Goal: Use online tool/utility: Utilize a website feature to perform a specific function

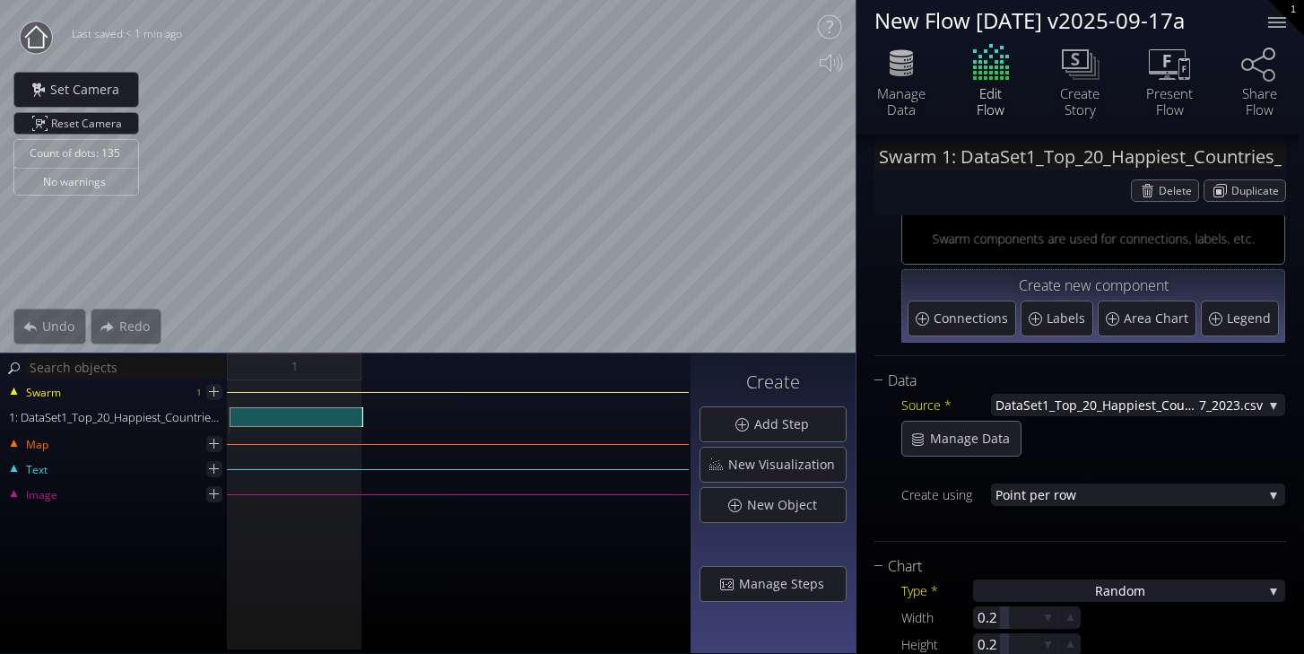
scroll to position [46, 0]
click at [1148, 591] on div "Ra ndom" at bounding box center [1129, 590] width 312 height 22
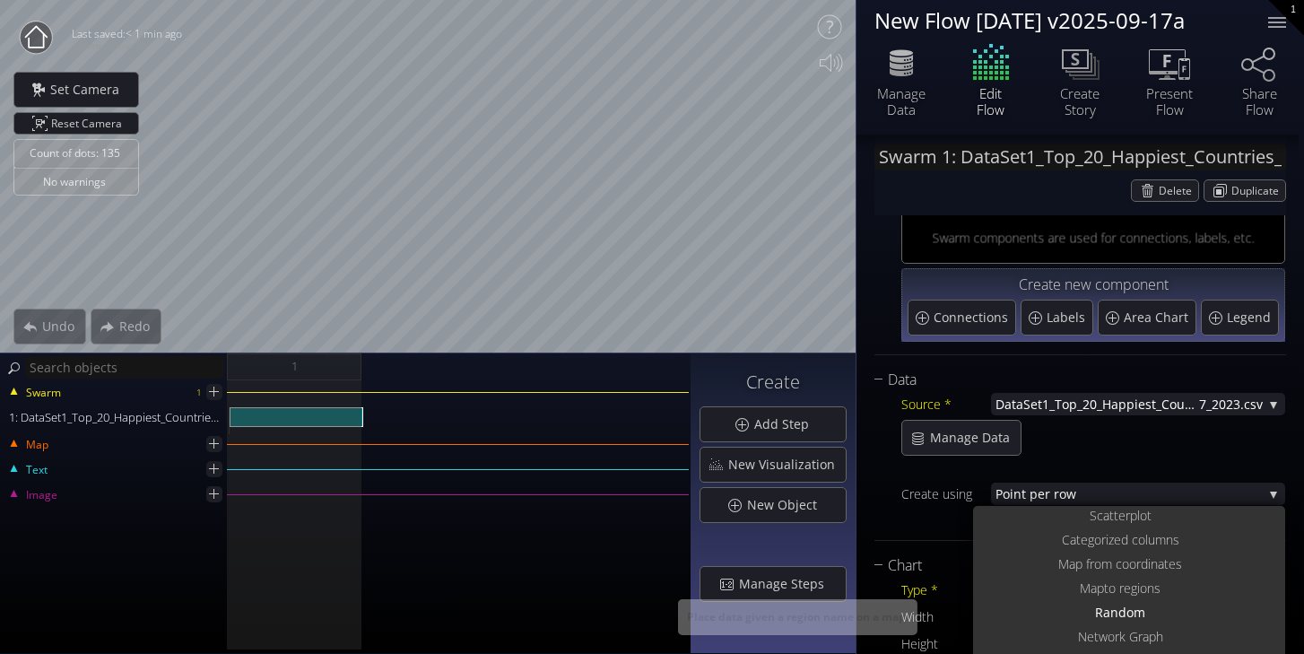
scroll to position [0, 0]
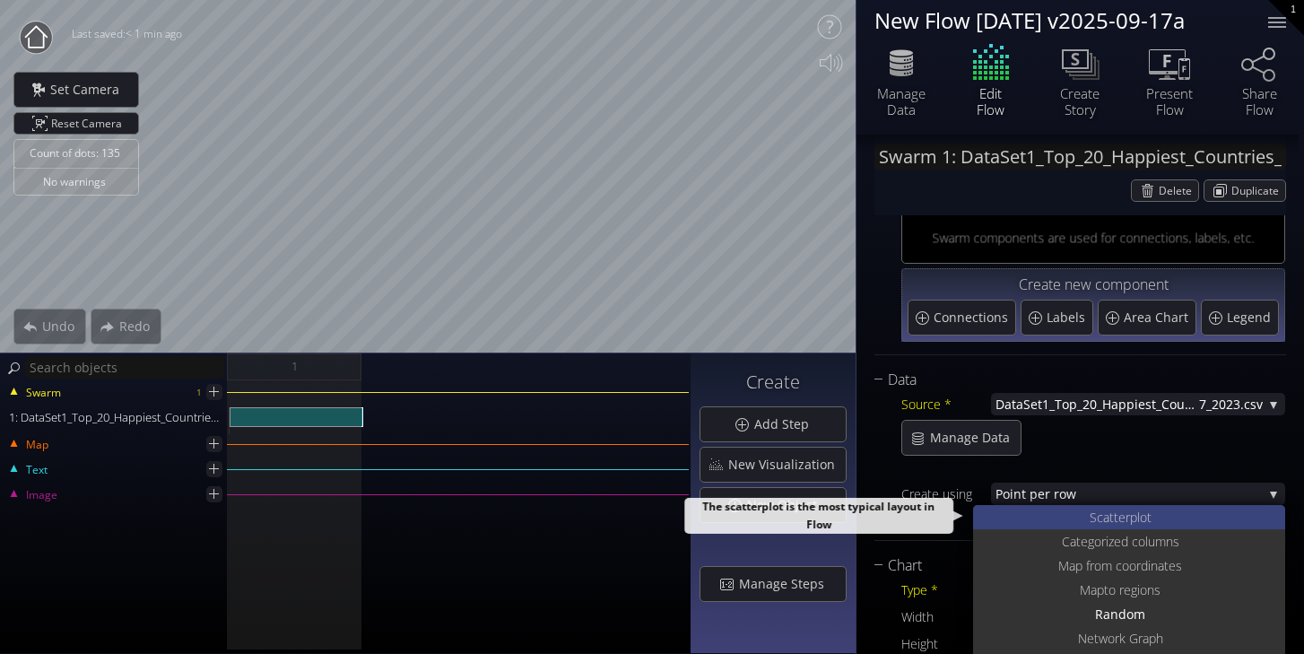
click at [1081, 527] on div "S catterplot" at bounding box center [1132, 517] width 308 height 24
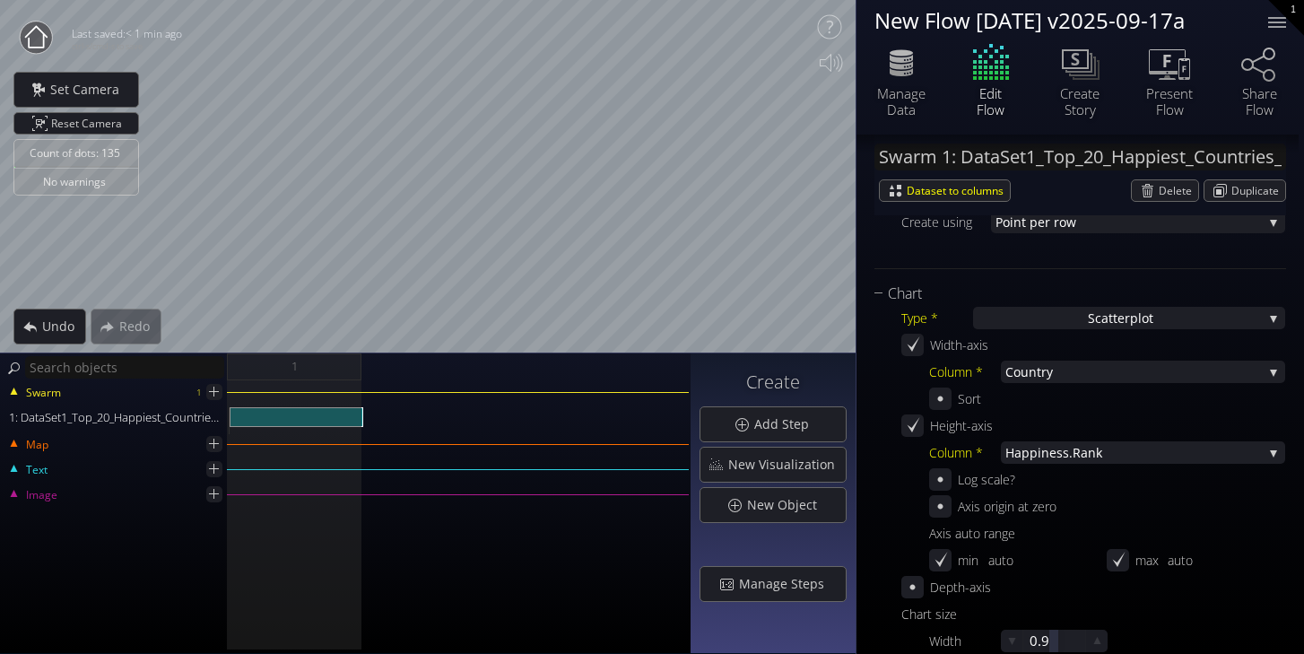
scroll to position [319, 0]
click at [1112, 375] on span "try" at bounding box center [1150, 370] width 226 height 22
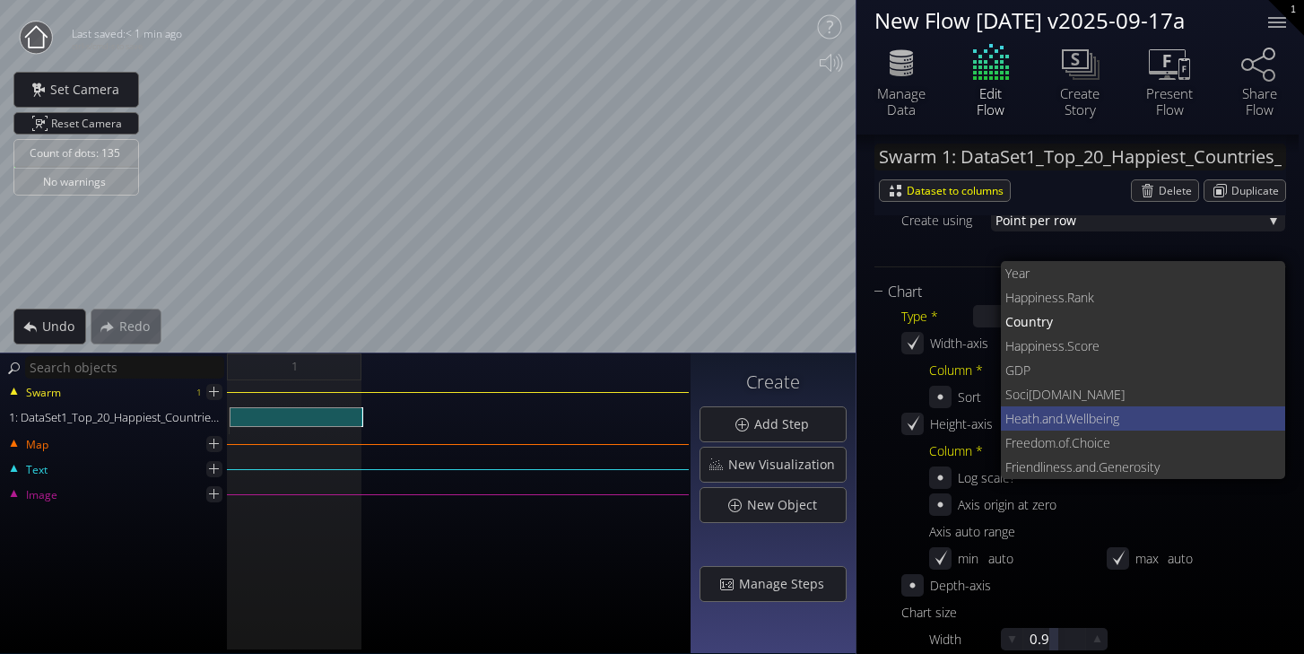
click at [1069, 412] on span ".Wellbeing" at bounding box center [1167, 418] width 209 height 24
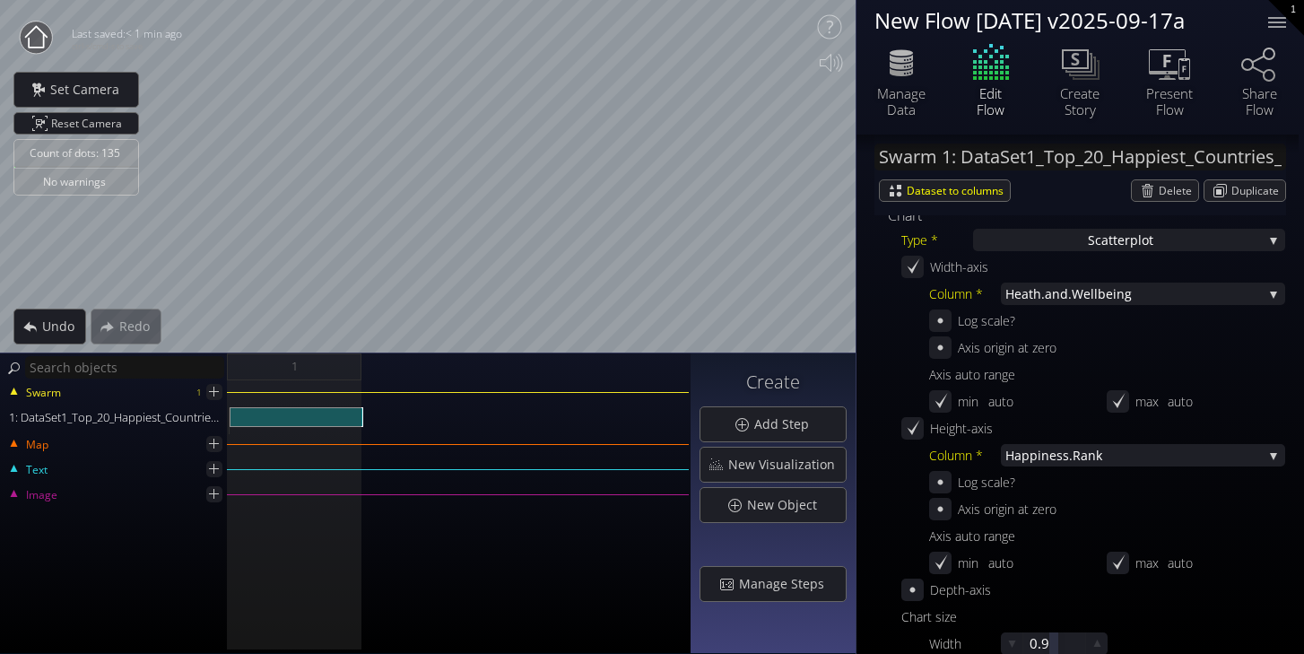
scroll to position [398, 0]
click at [1095, 451] on span "iness.Rank" at bounding box center [1150, 452] width 225 height 22
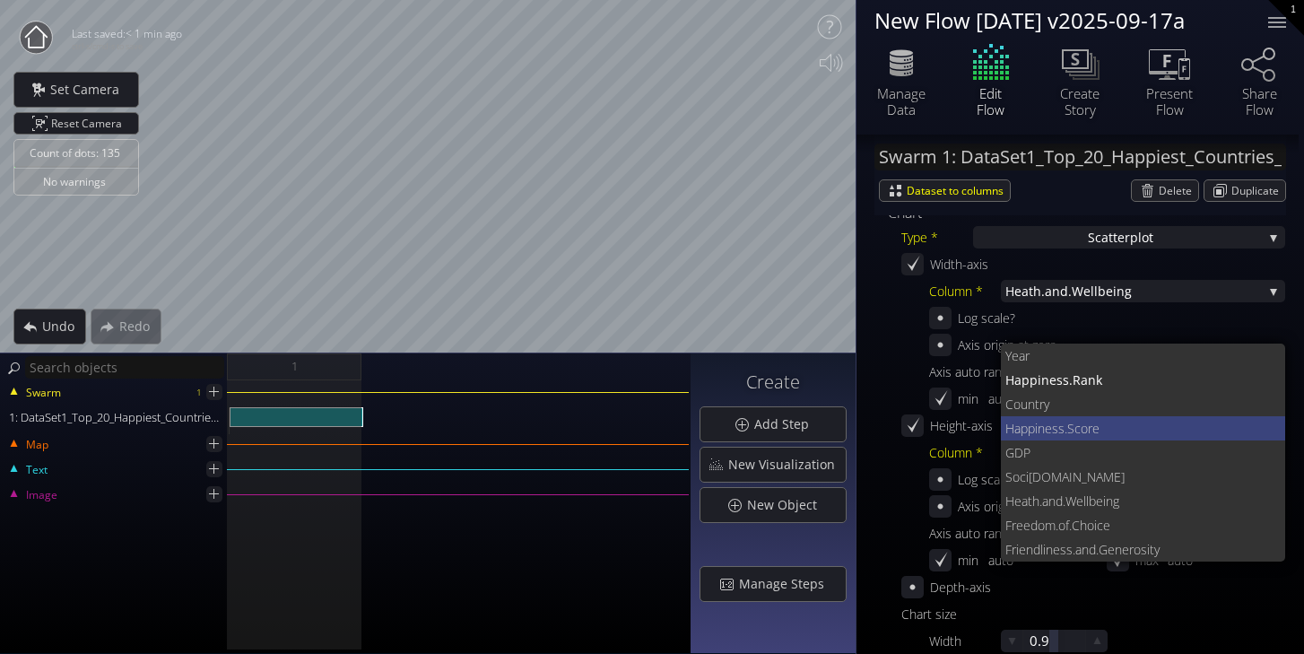
click at [1076, 430] on span "ness.Score" at bounding box center [1155, 428] width 234 height 24
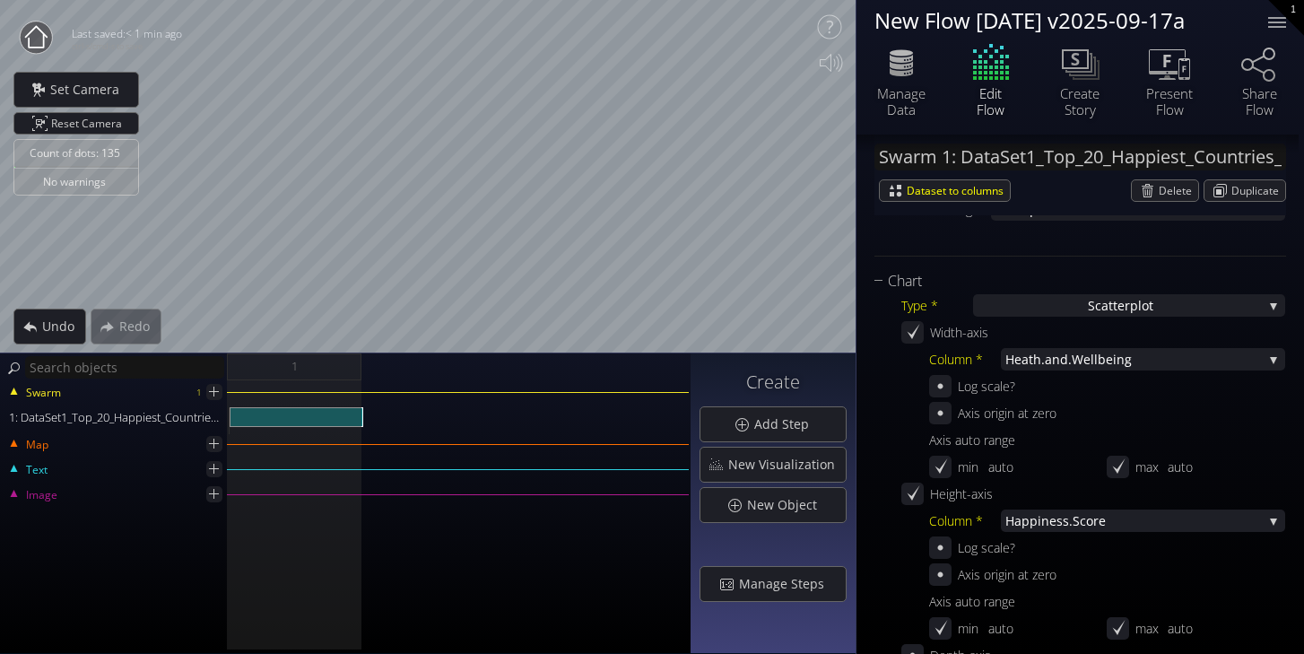
scroll to position [255, 0]
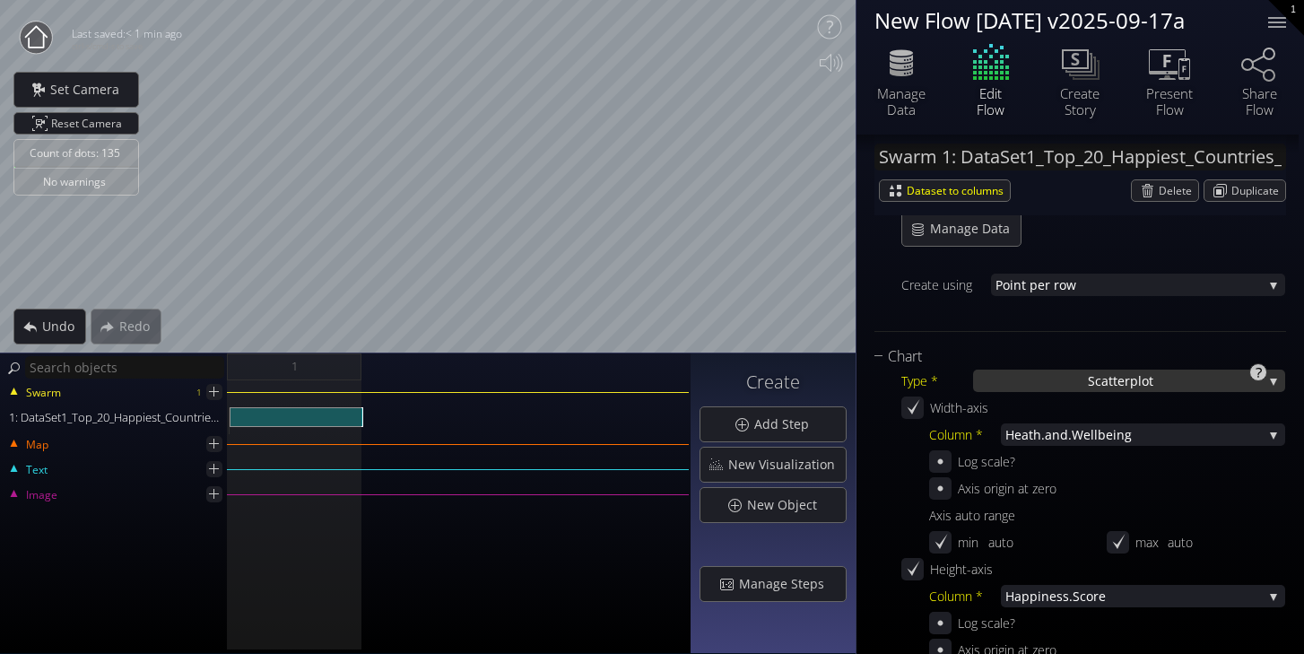
click at [1067, 389] on div "S catterplot" at bounding box center [1129, 381] width 312 height 22
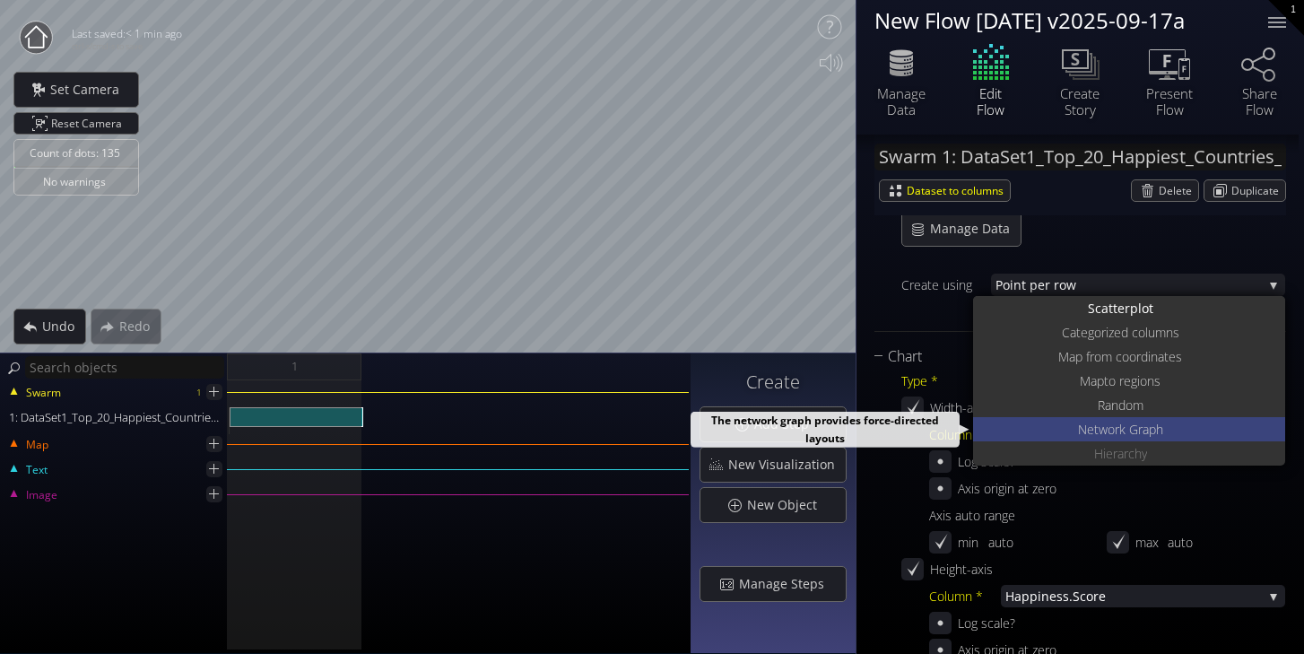
click at [1072, 431] on div "Net work Graph" at bounding box center [1132, 429] width 308 height 24
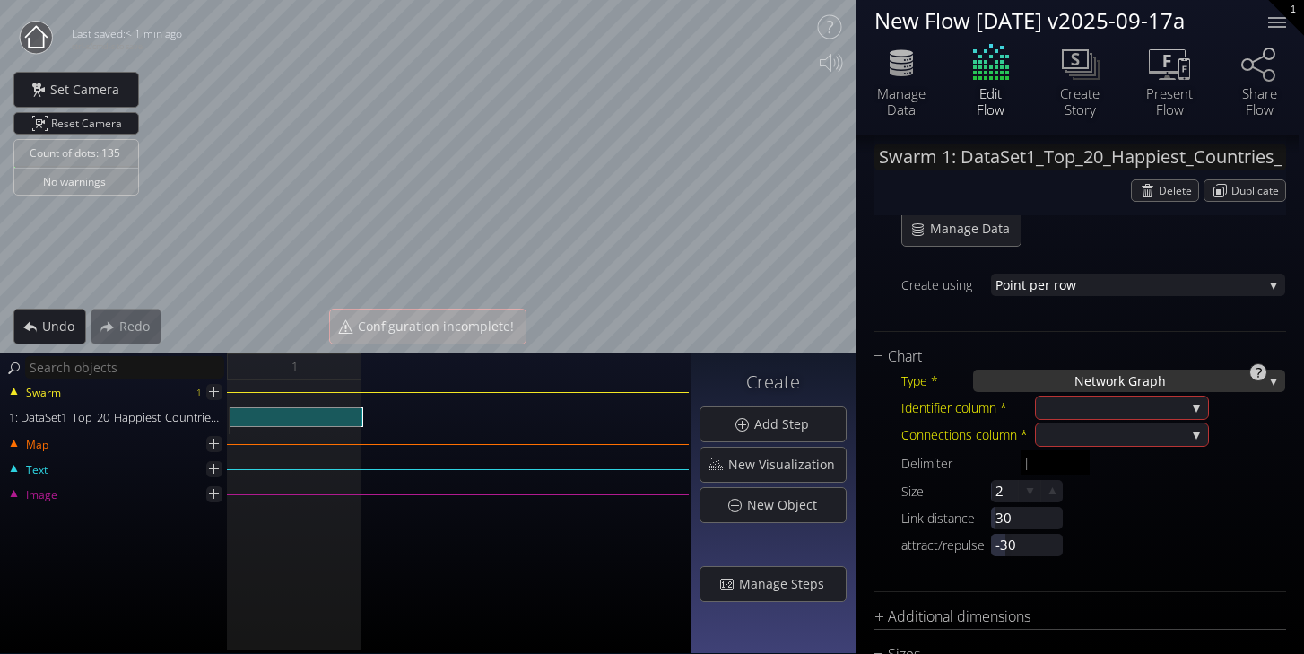
click at [1170, 377] on div "Net work Graph" at bounding box center [1129, 381] width 312 height 22
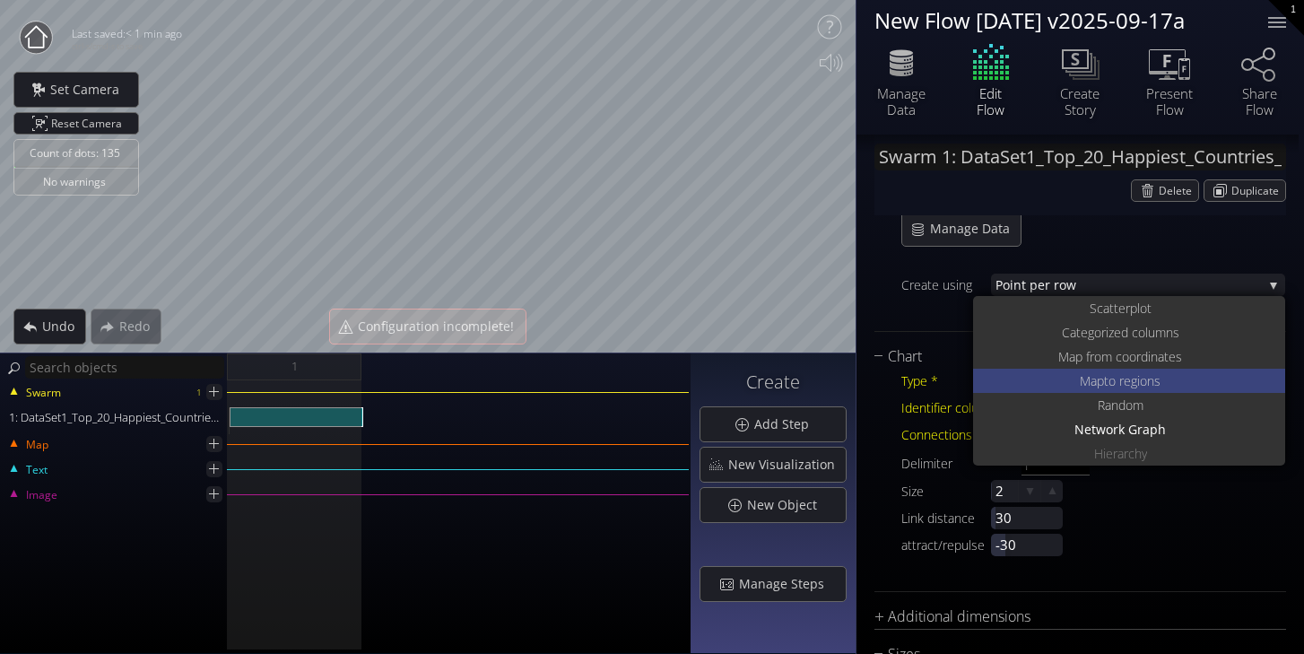
scroll to position [0, 0]
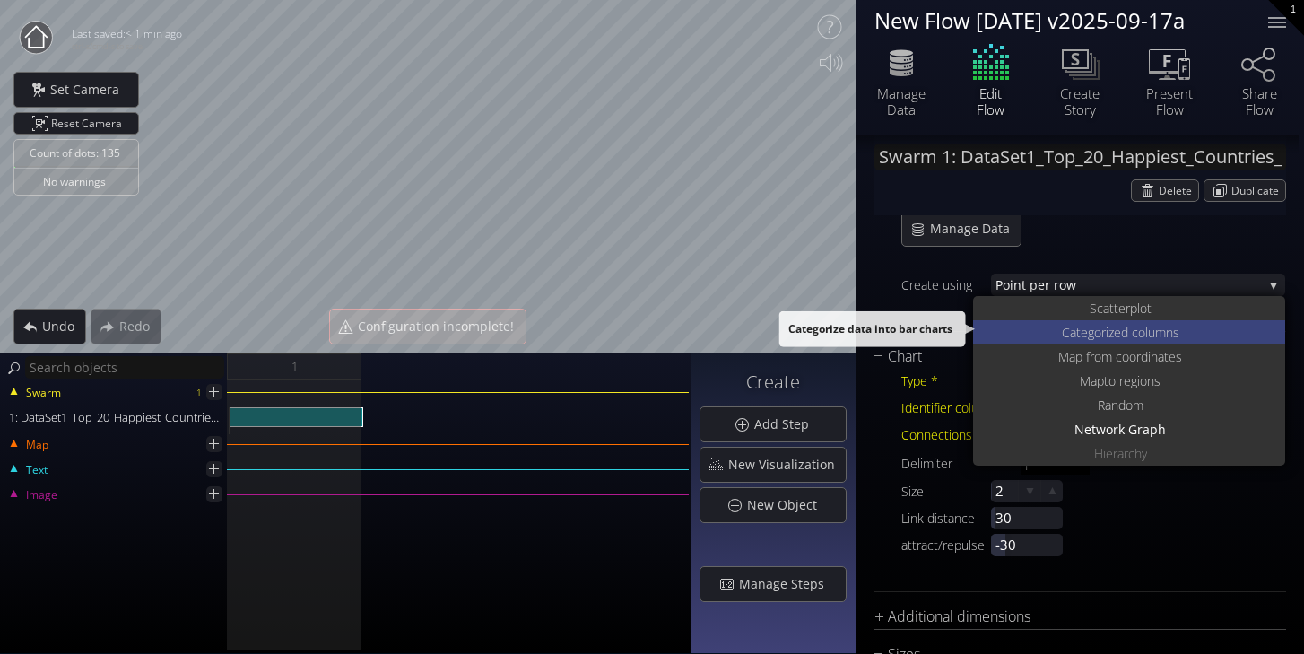
click at [1128, 331] on span "ed columns" at bounding box center [1146, 332] width 65 height 24
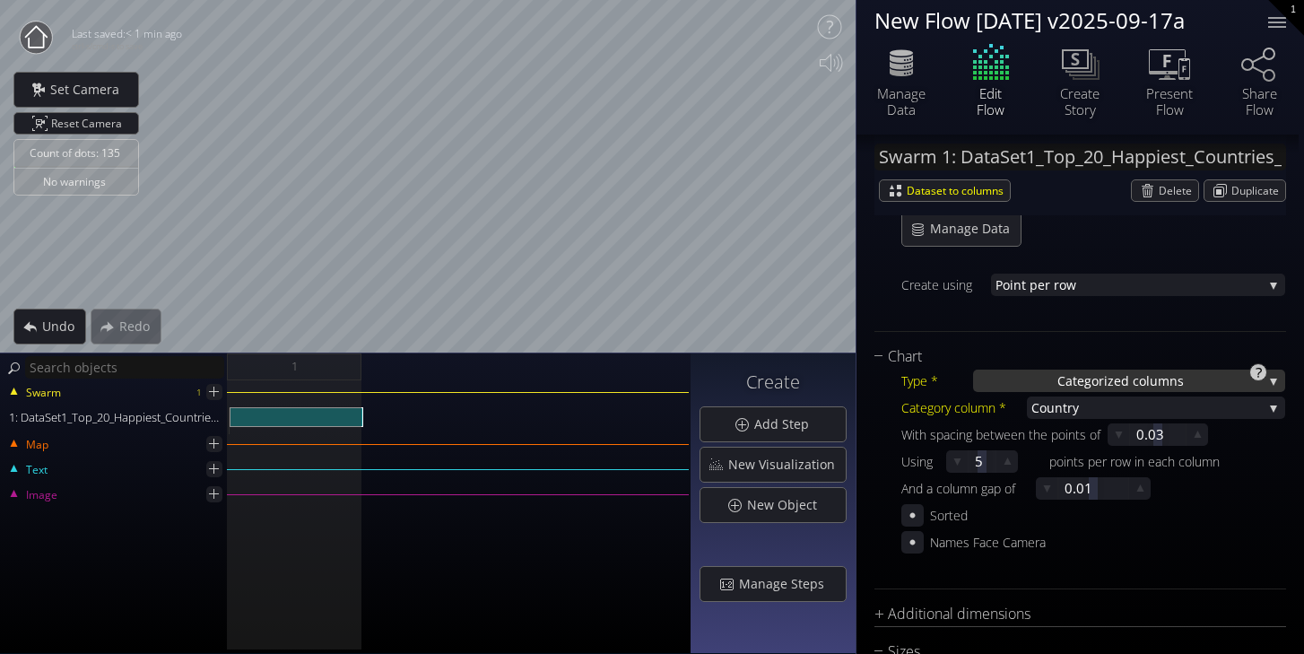
click at [1171, 382] on span "ed columns" at bounding box center [1149, 381] width 70 height 22
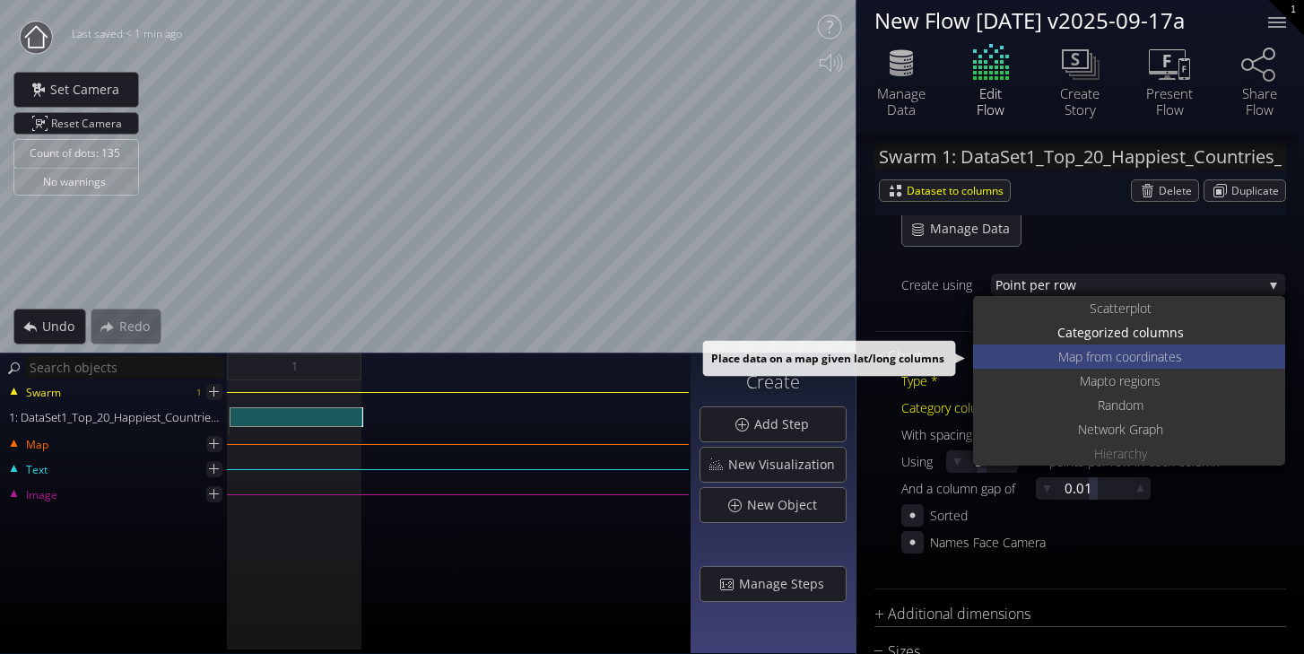
click at [1138, 364] on span "oordinates" at bounding box center [1152, 356] width 60 height 24
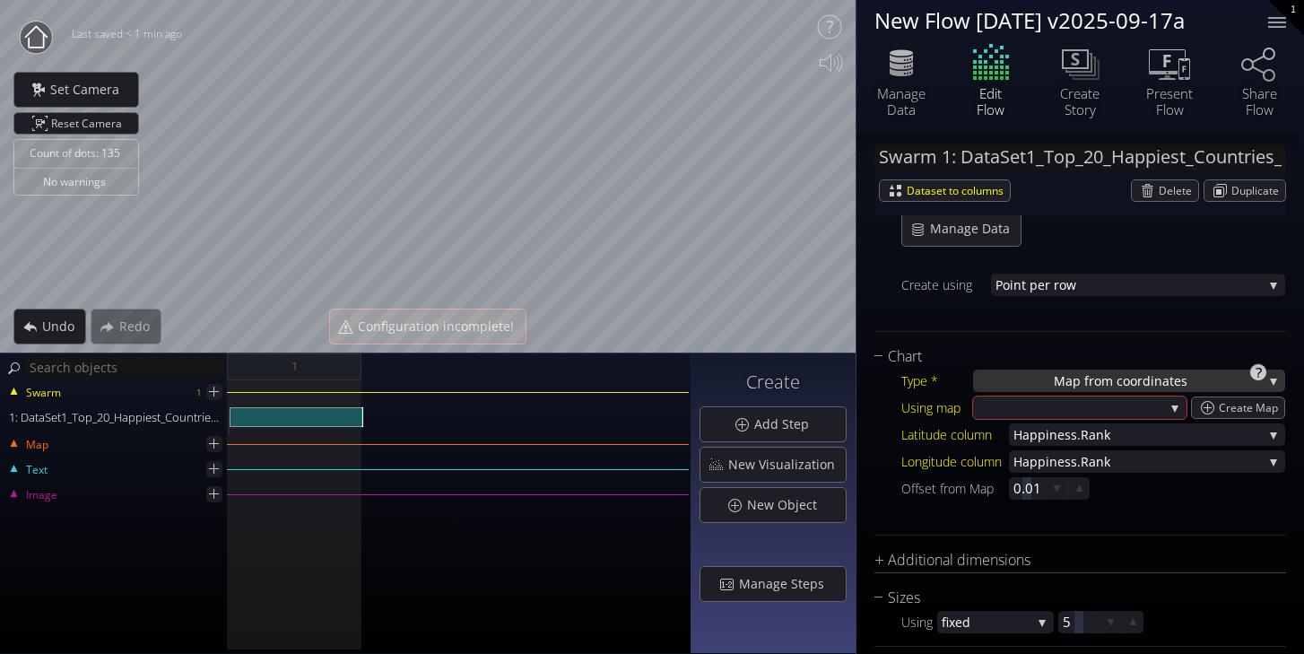
click at [1150, 375] on span "oordinates" at bounding box center [1155, 381] width 65 height 22
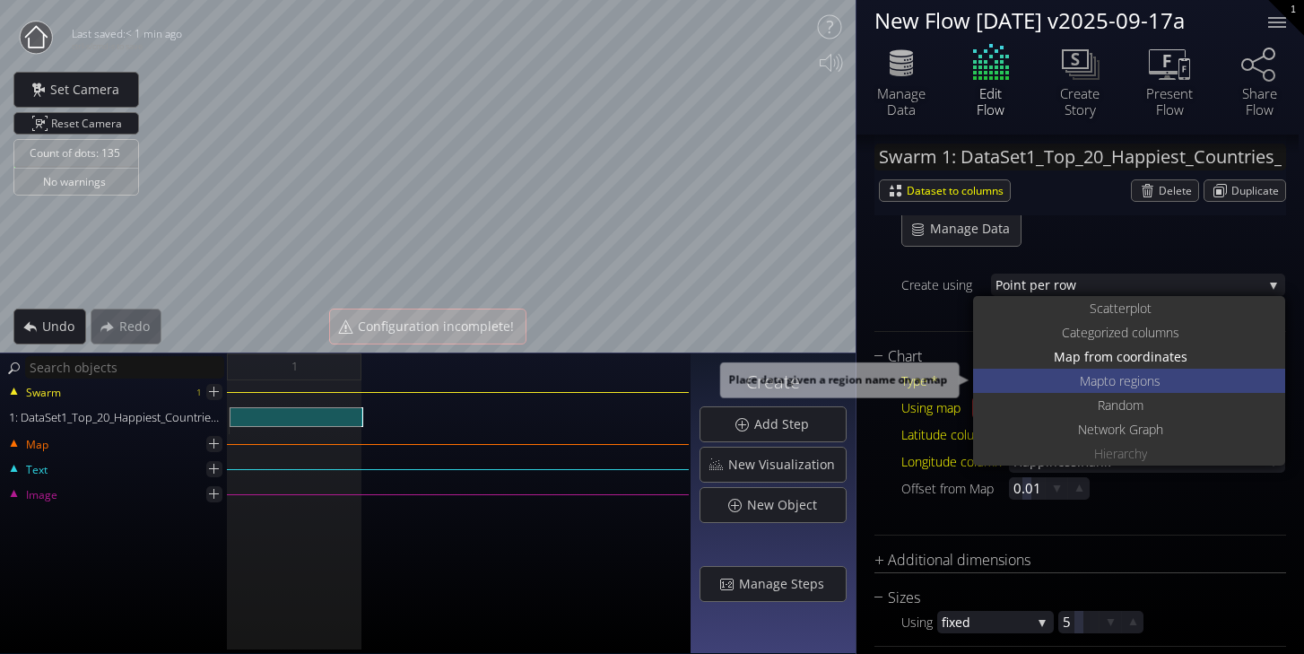
click at [1145, 385] on span "to regions" at bounding box center [1132, 381] width 57 height 24
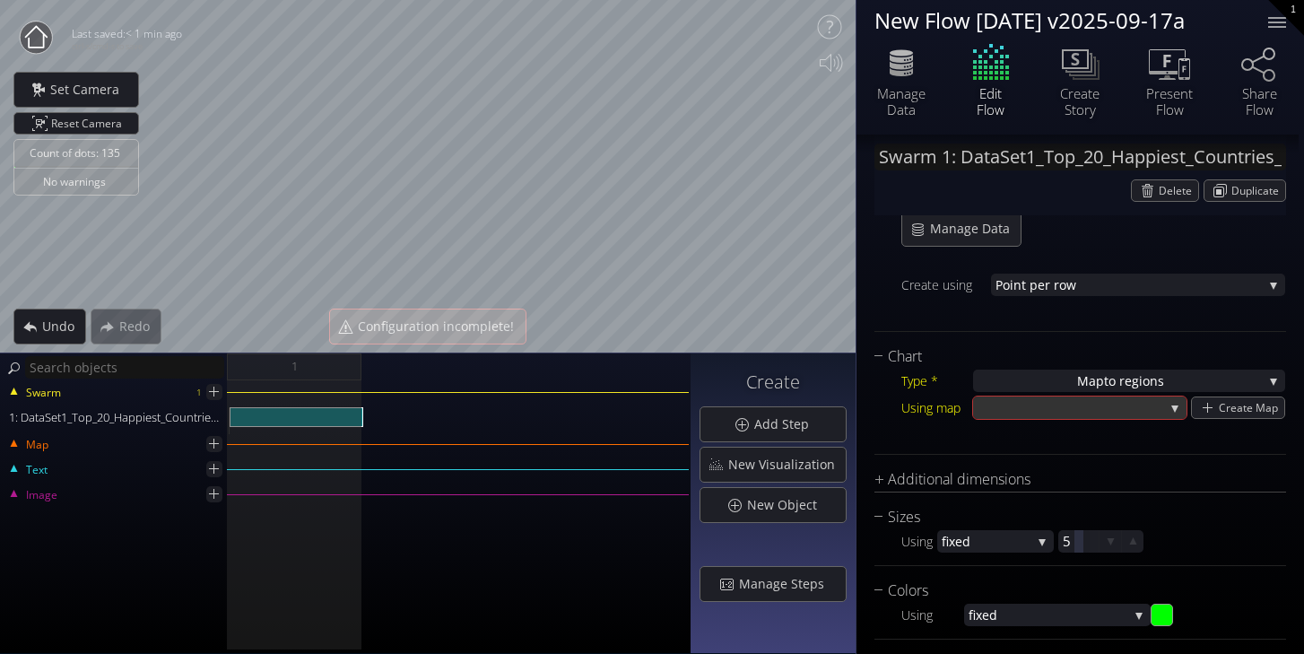
click at [1169, 412] on div at bounding box center [1079, 407] width 213 height 22
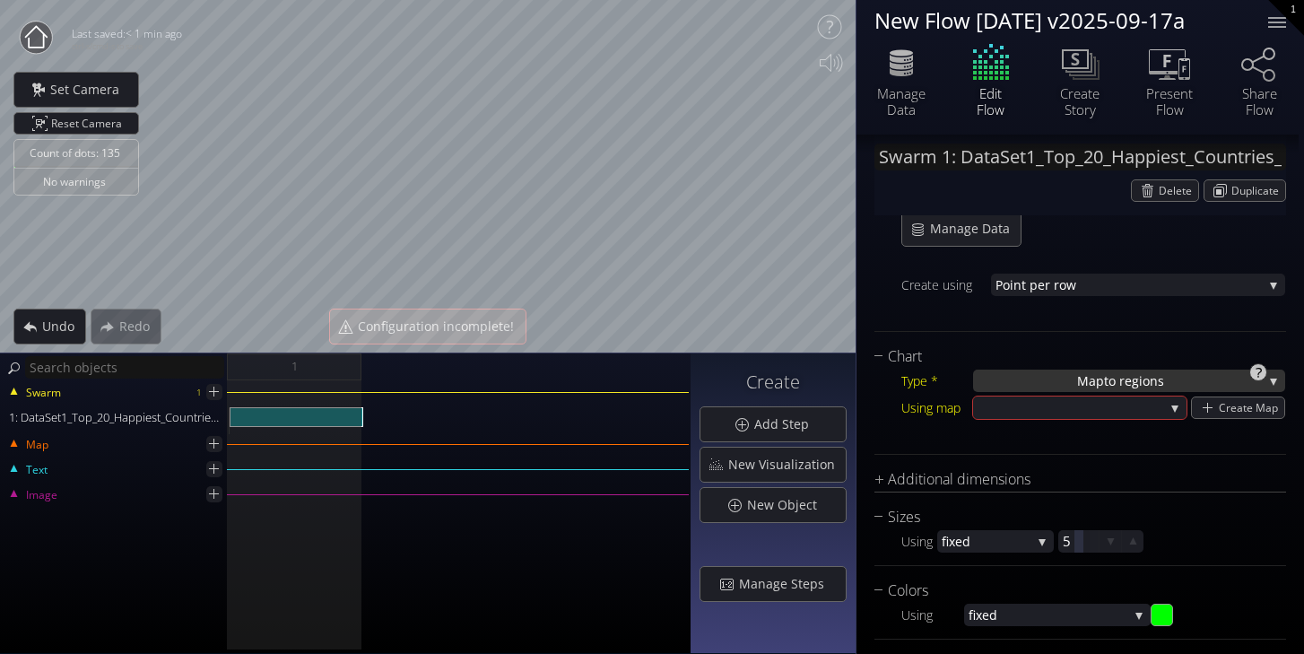
click at [1161, 380] on span "to regions" at bounding box center [1134, 381] width 60 height 22
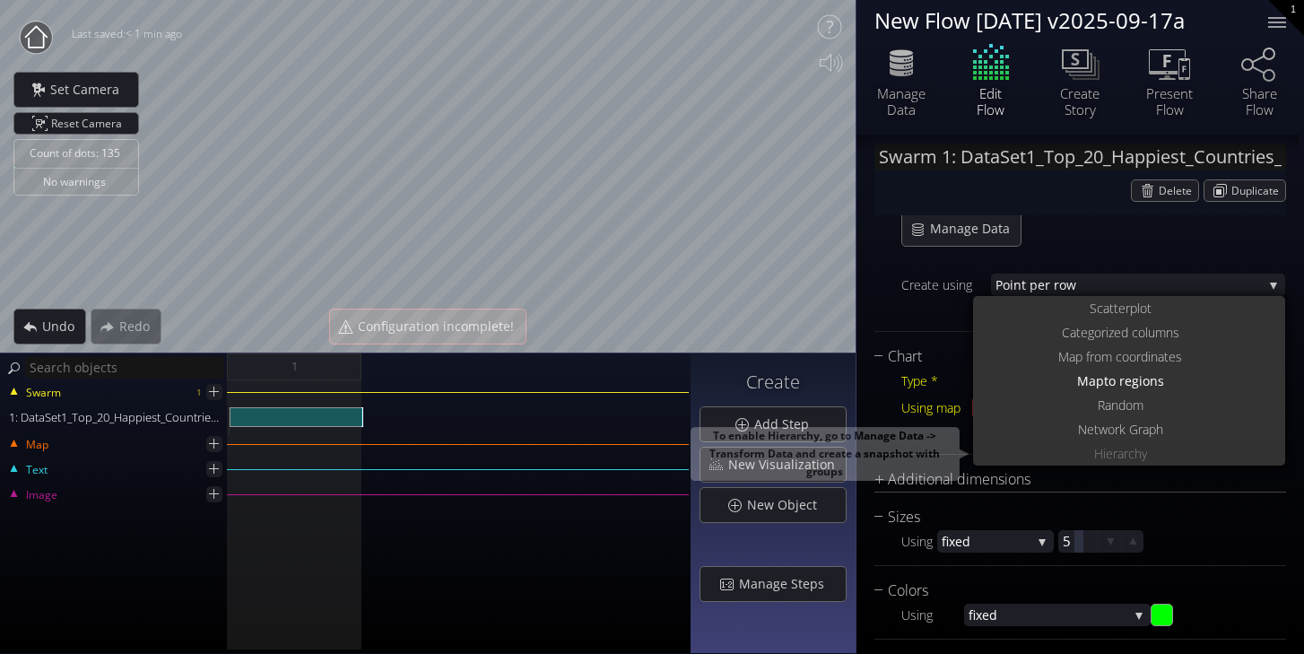
click at [1150, 453] on div "Hierarch y" at bounding box center [1132, 453] width 308 height 24
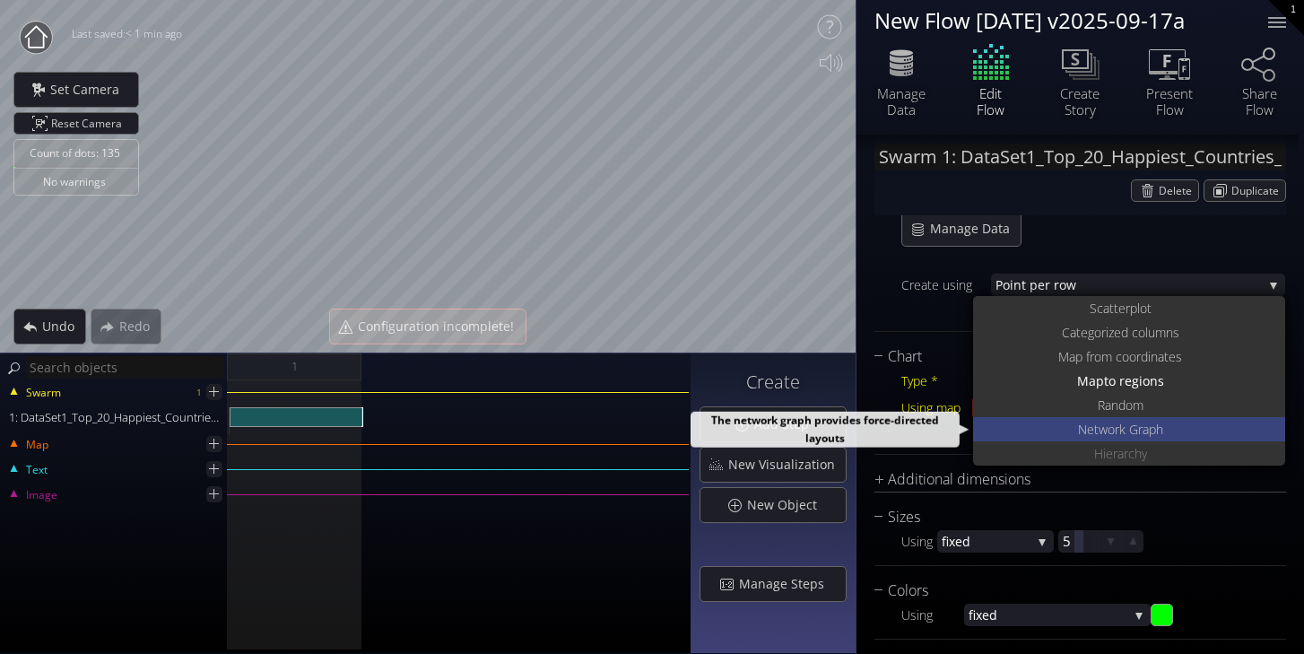
click at [1064, 430] on div "Net work Graph" at bounding box center [1132, 429] width 308 height 24
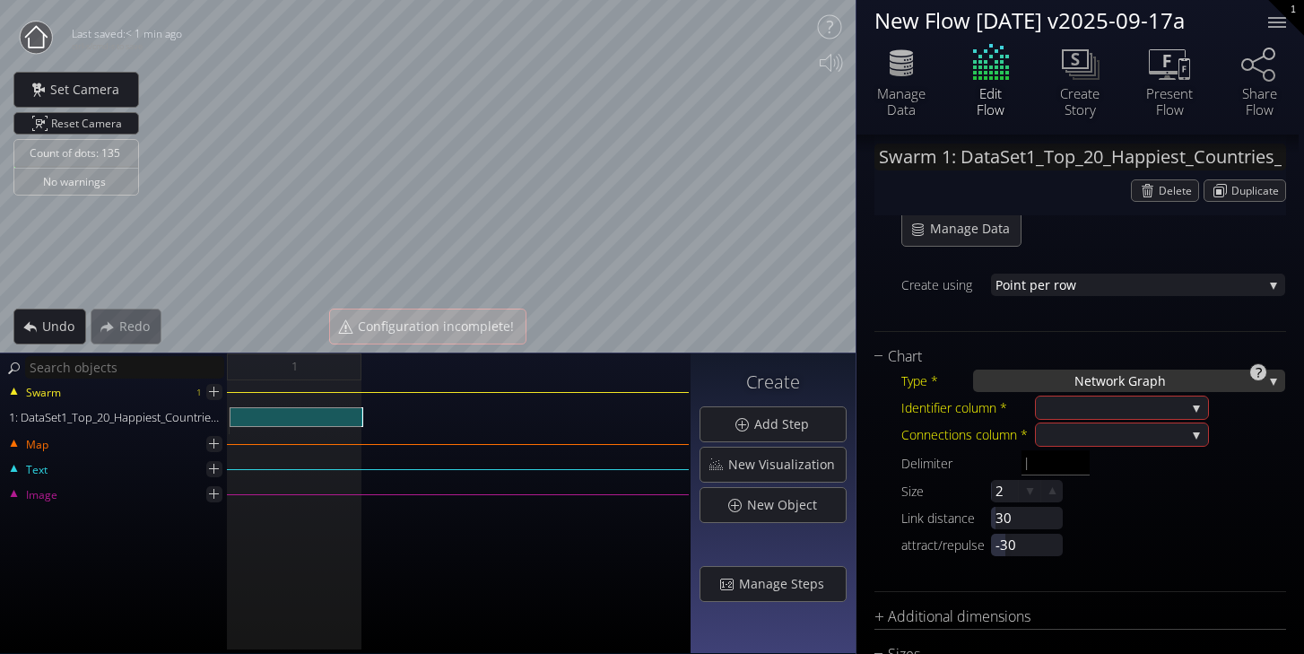
click at [1084, 376] on span "Net" at bounding box center [1086, 381] width 22 height 22
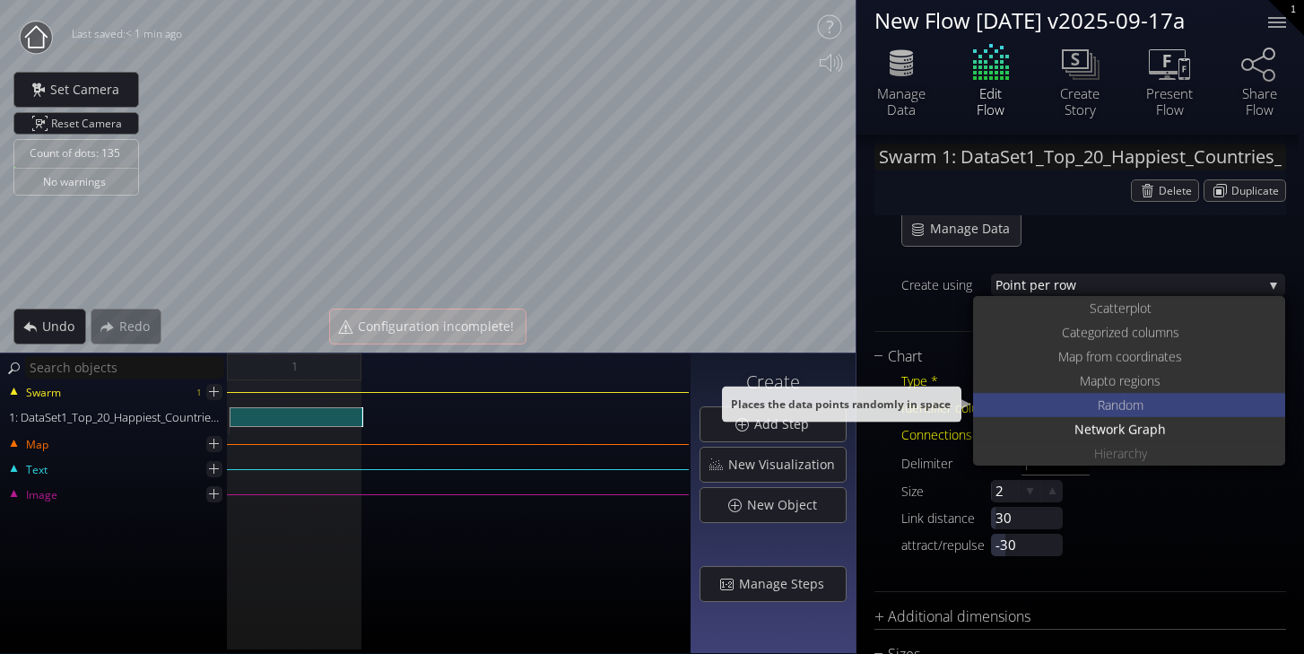
click at [1098, 404] on span "Ra" at bounding box center [1104, 405] width 13 height 24
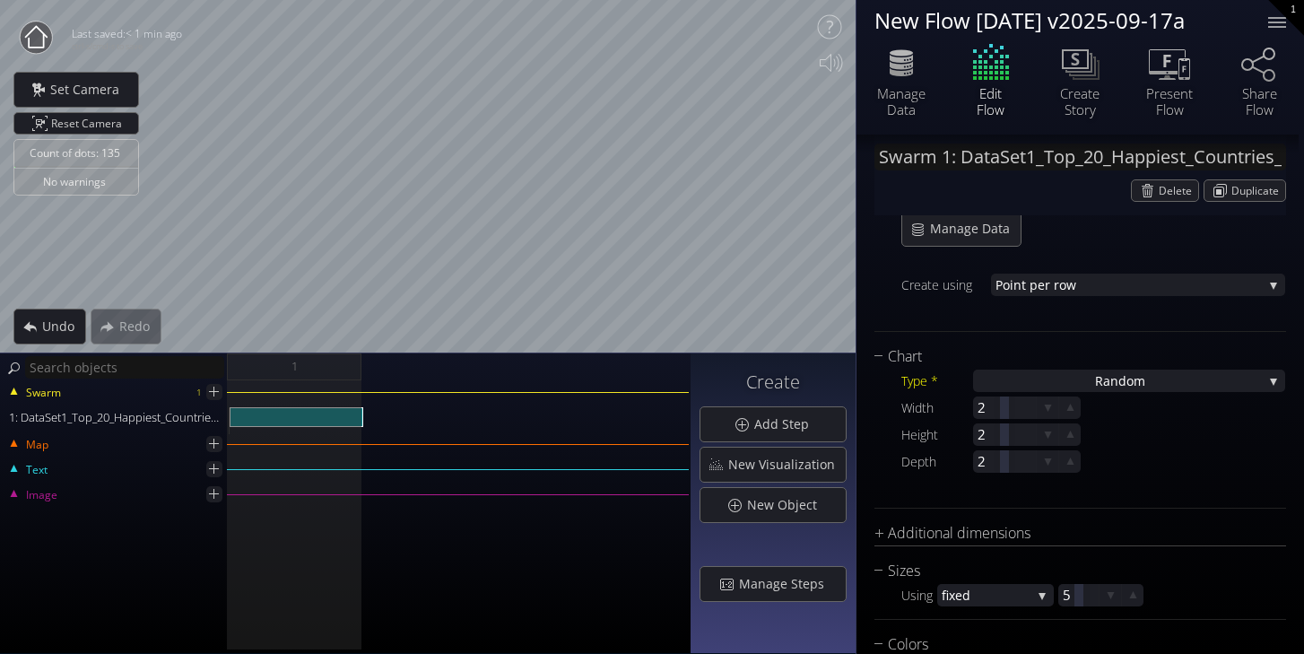
click at [1070, 369] on div "Type * Ra ndom S catterplot Categoriz ed columns Map from c oordinates Map to r…" at bounding box center [1081, 431] width 412 height 127
click at [1071, 378] on div "Ra ndom" at bounding box center [1129, 381] width 312 height 22
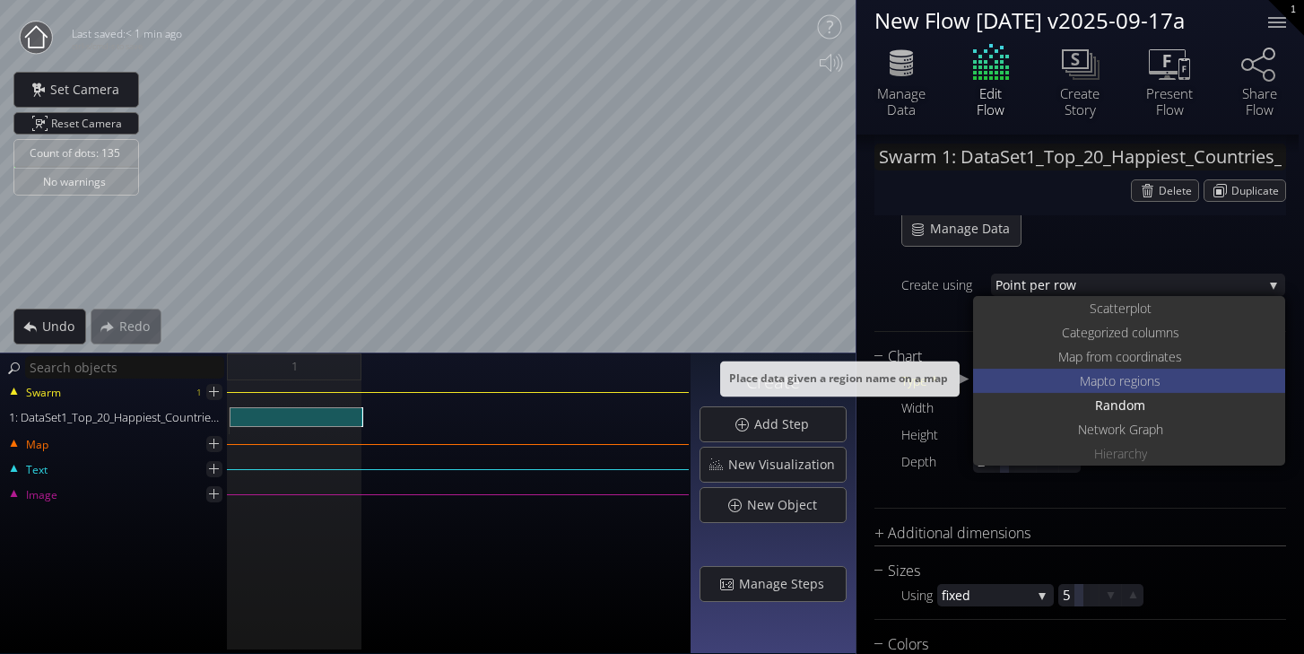
click at [1080, 385] on span "Map" at bounding box center [1092, 381] width 24 height 24
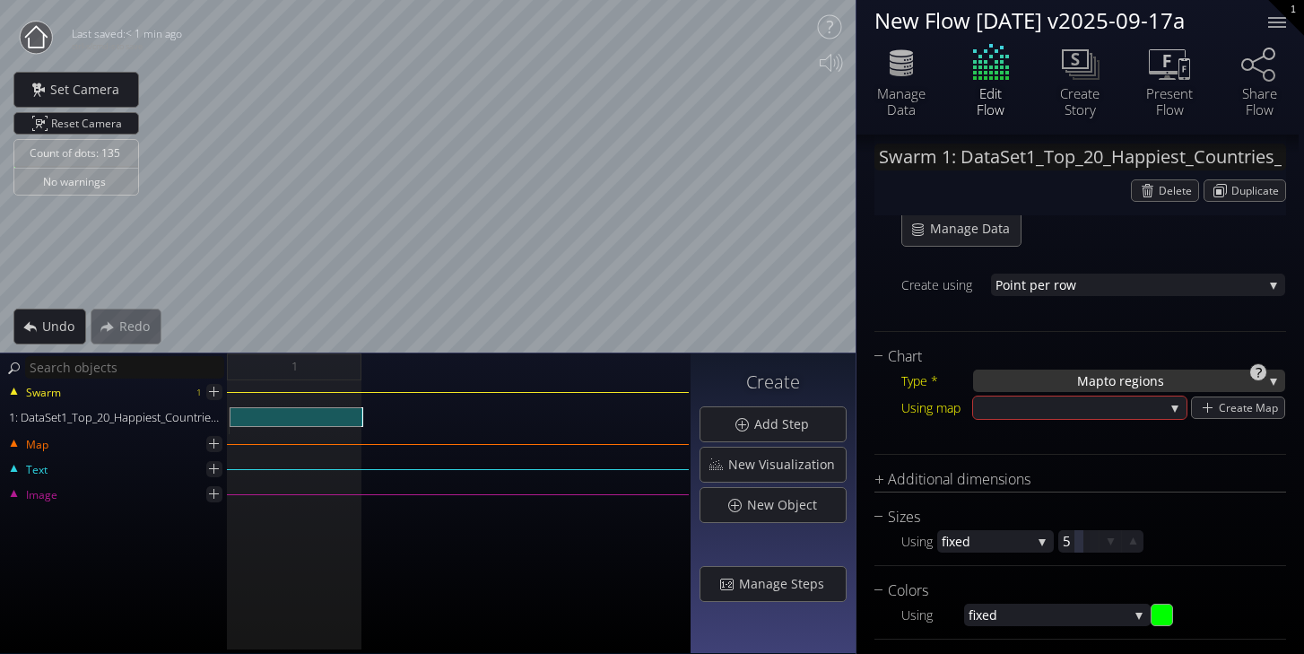
click at [1077, 374] on span "Map" at bounding box center [1090, 381] width 27 height 22
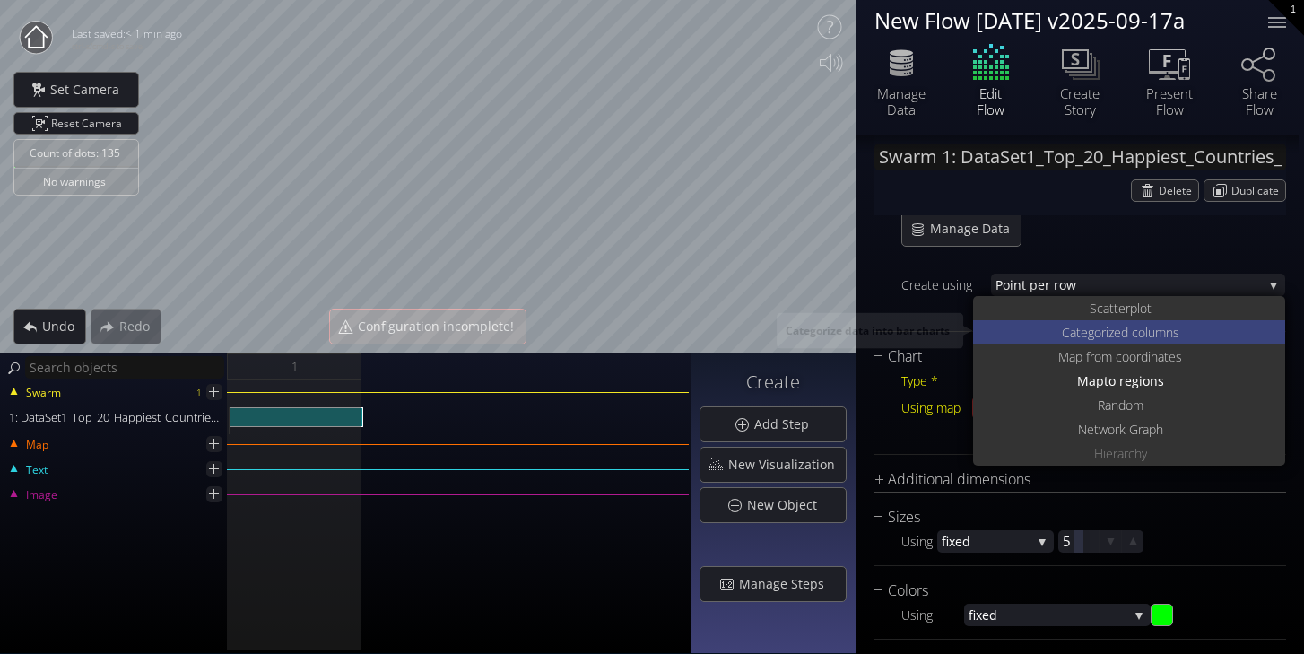
click at [1071, 337] on span "Categoriz" at bounding box center [1088, 332] width 52 height 24
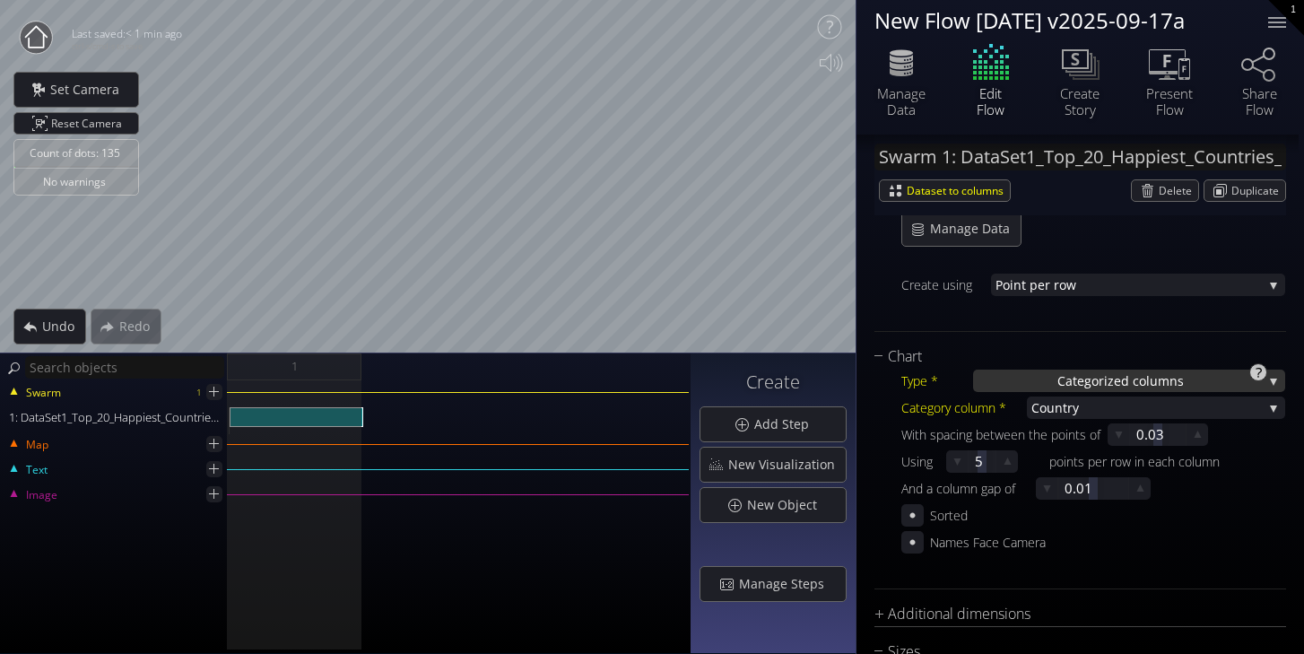
click at [1090, 376] on span "Categoriz" at bounding box center [1086, 381] width 57 height 22
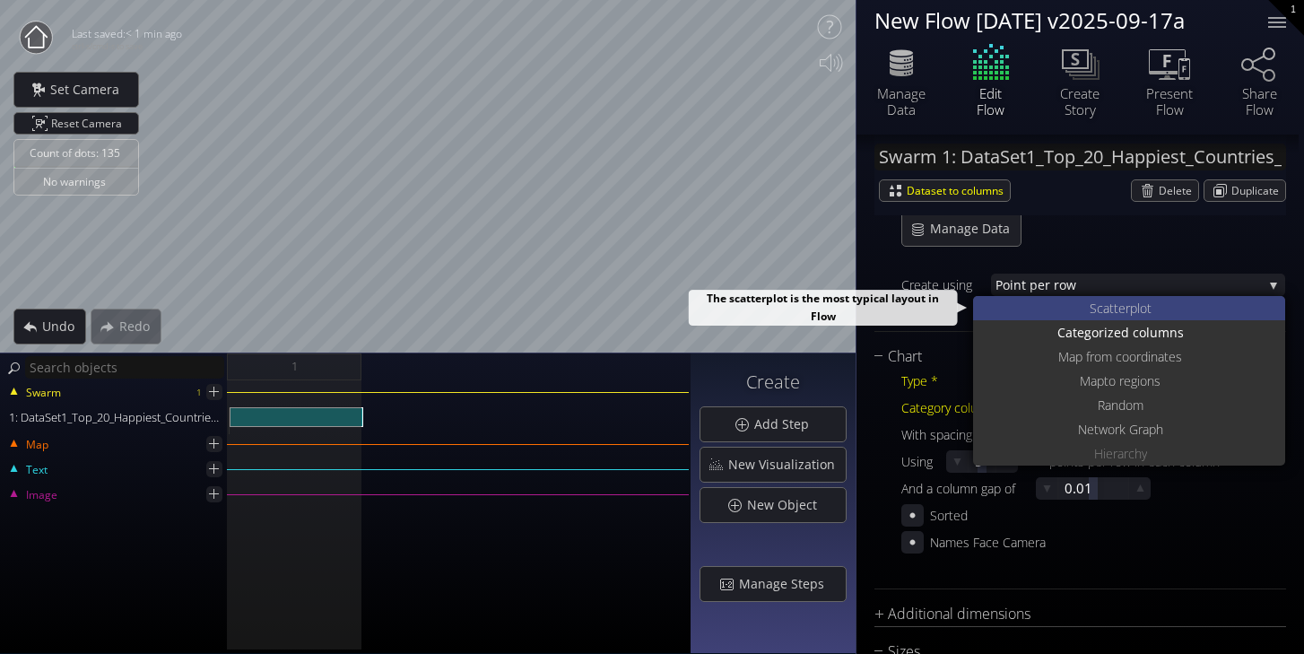
click at [1061, 310] on div "S catterplot" at bounding box center [1132, 308] width 308 height 24
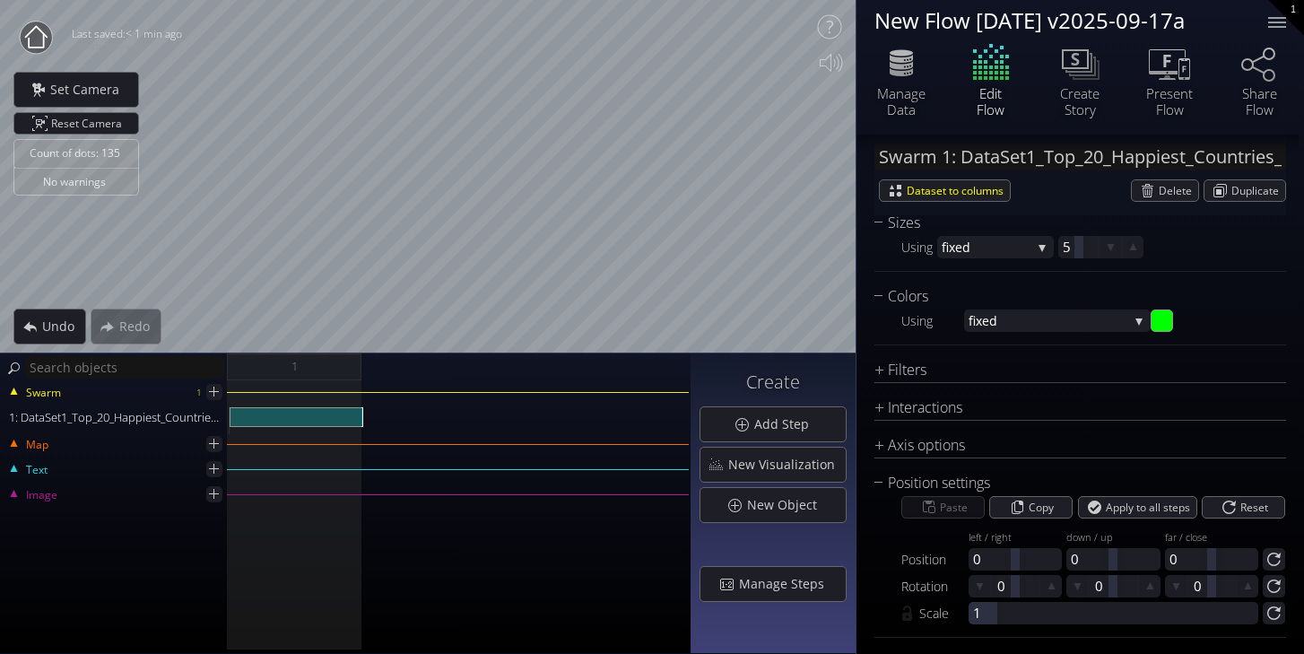
scroll to position [871, 0]
click at [1155, 316] on input "#00ff00" at bounding box center [1163, 322] width 22 height 22
type input "#ff9500"
click at [1137, 318] on div "fixed" at bounding box center [1057, 321] width 187 height 22
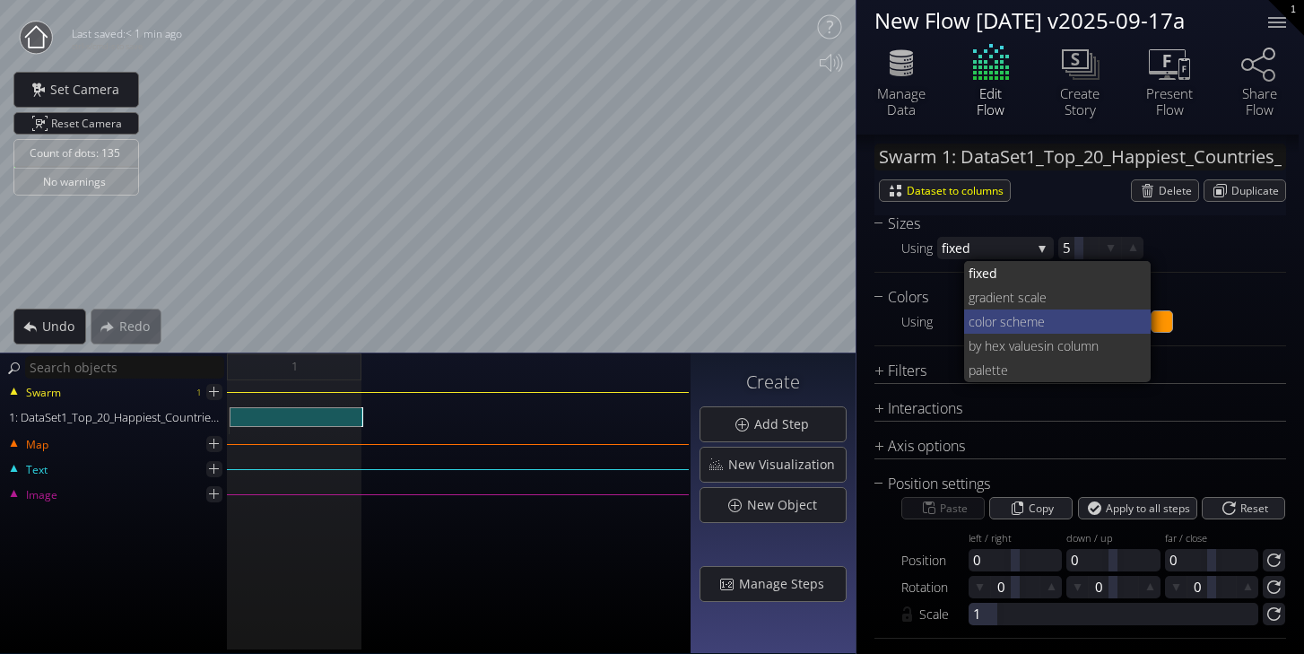
click at [1069, 327] on span "lor scheme" at bounding box center [1059, 321] width 155 height 24
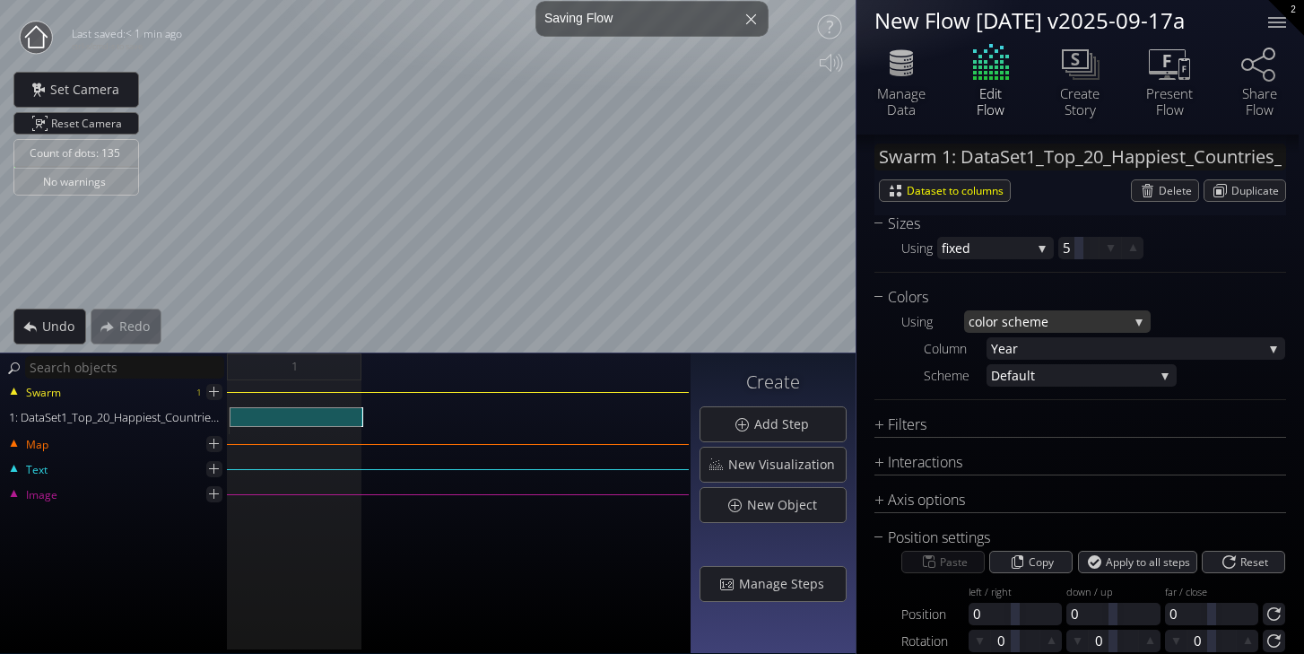
click at [1081, 318] on span "lor scheme" at bounding box center [1055, 321] width 146 height 22
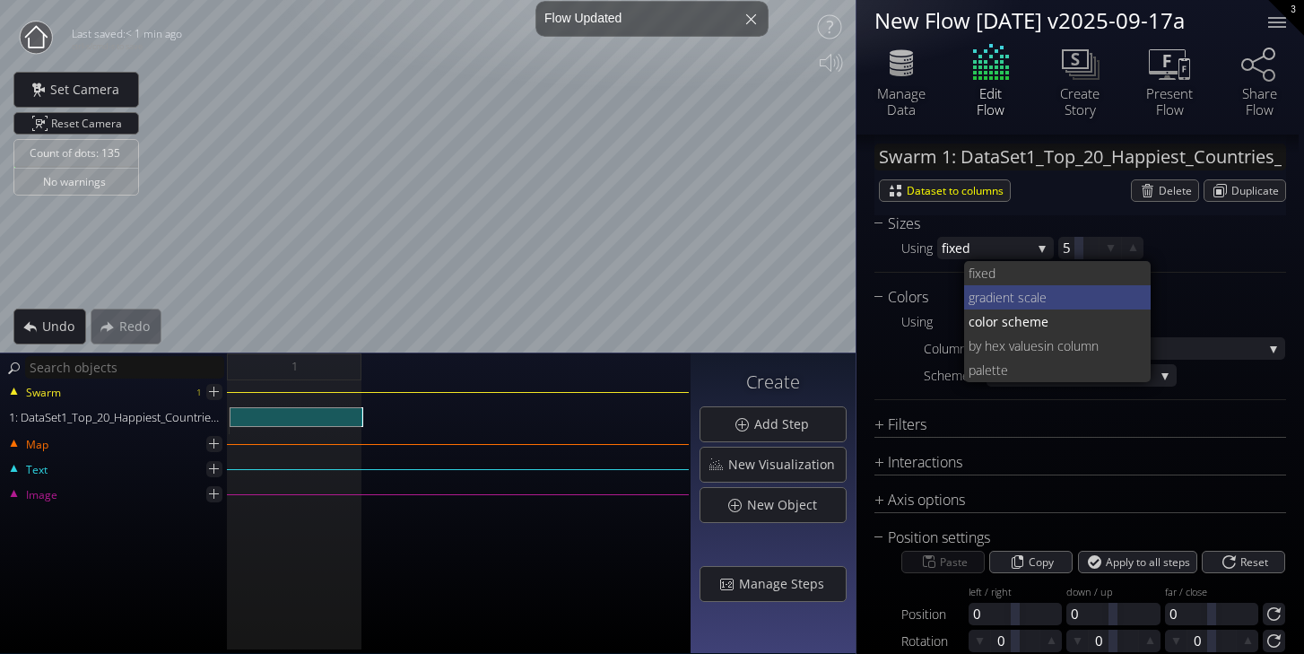
click at [1053, 299] on span "ient scale" at bounding box center [1065, 297] width 144 height 24
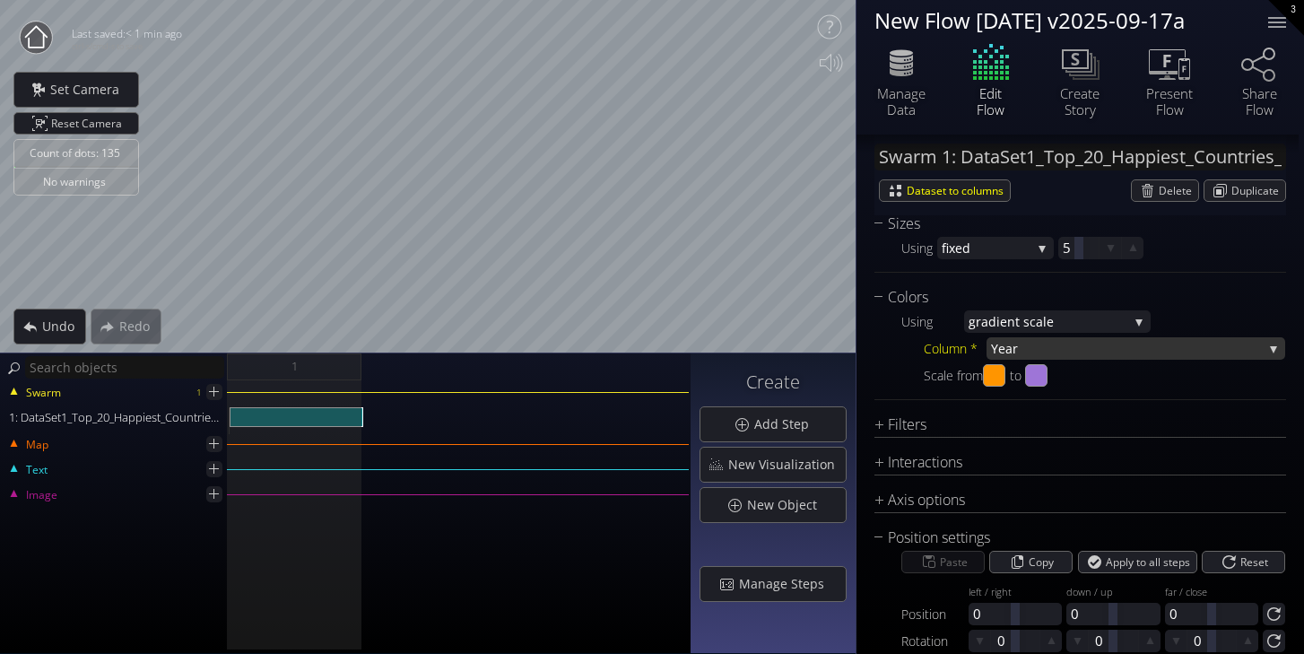
click at [1054, 341] on span "Year" at bounding box center [1127, 348] width 272 height 22
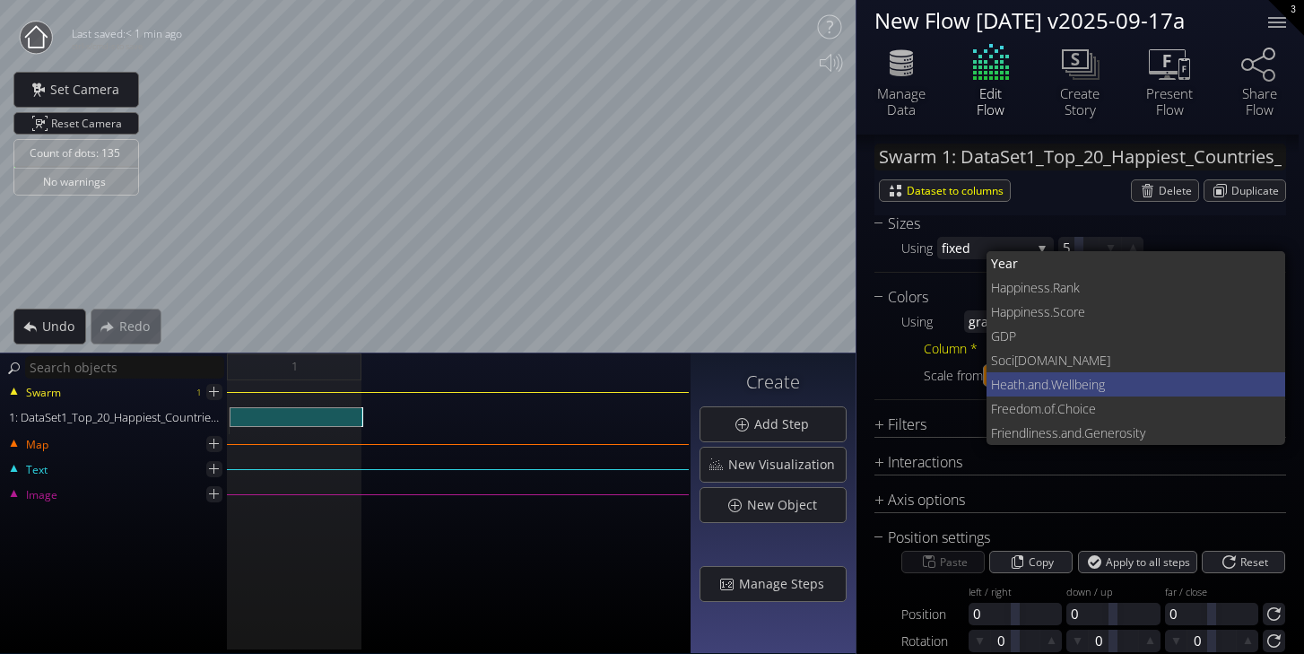
click at [1042, 383] on span "Heath.and" at bounding box center [1019, 384] width 57 height 24
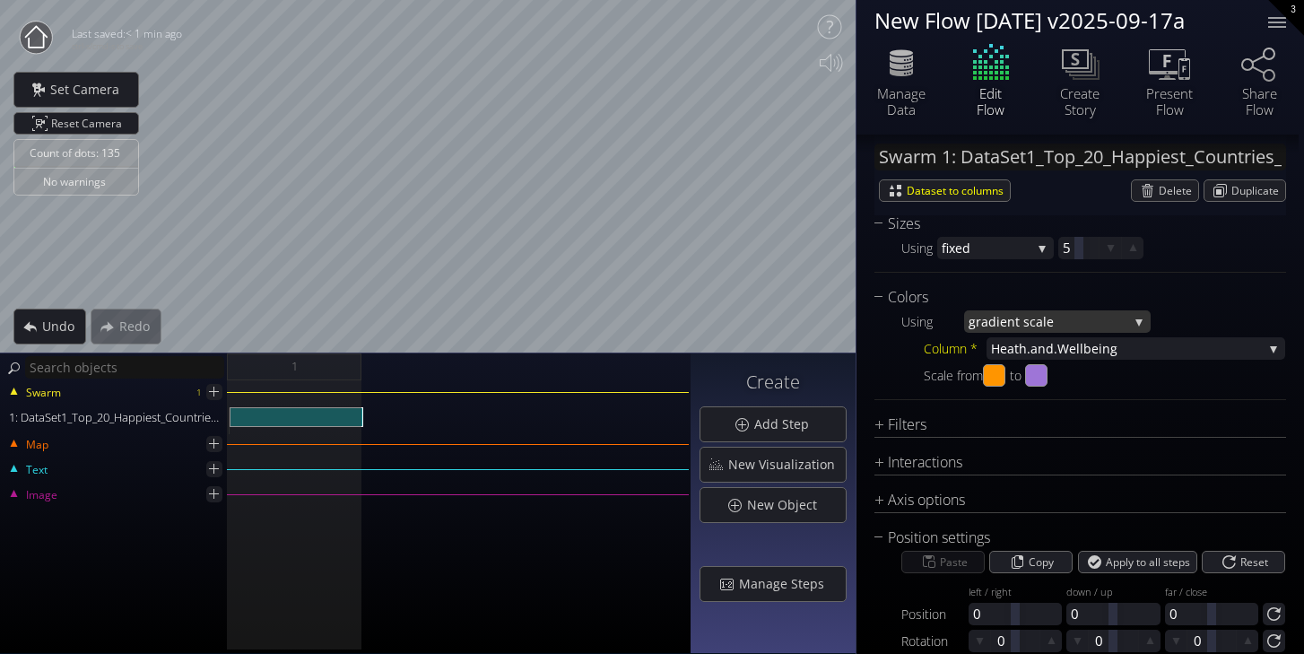
click at [1055, 318] on span "ient scale" at bounding box center [1063, 321] width 132 height 22
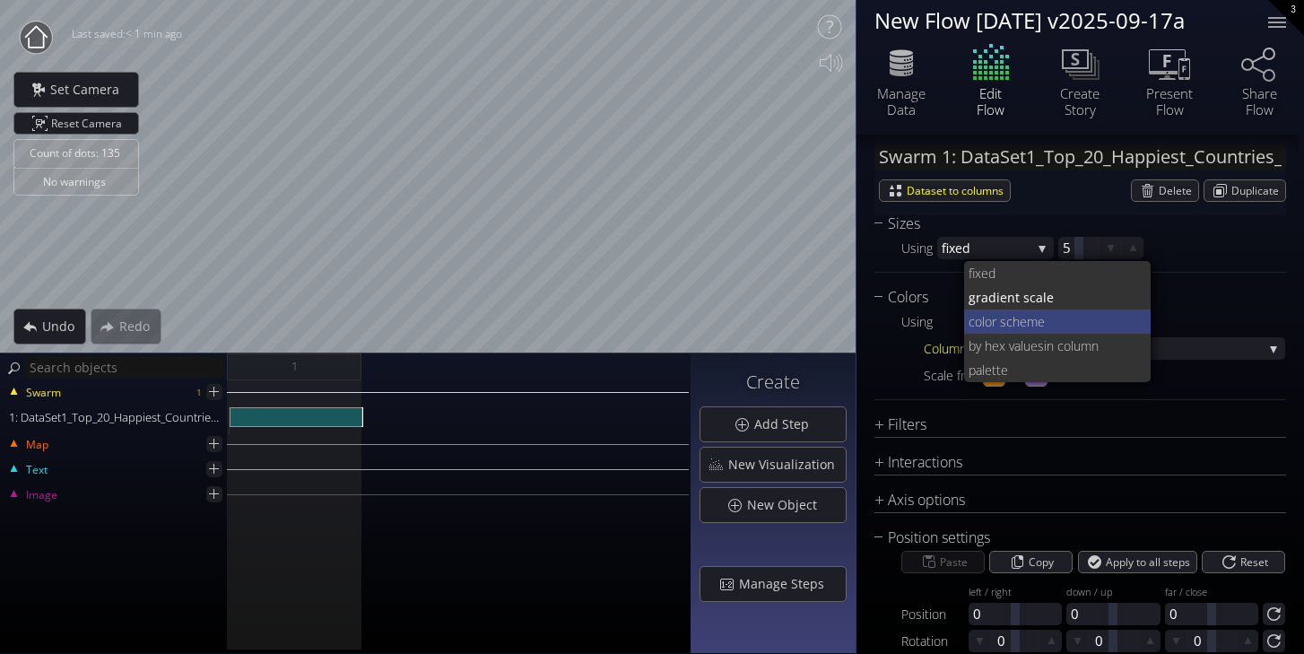
click at [1032, 323] on span "lor scheme" at bounding box center [1059, 321] width 155 height 24
